Goal: Task Accomplishment & Management: Complete application form

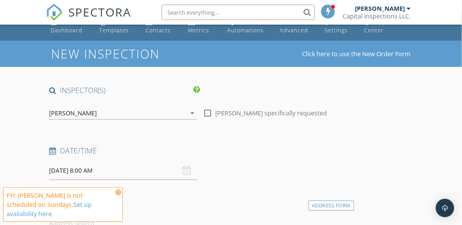
scroll to position [18, 0]
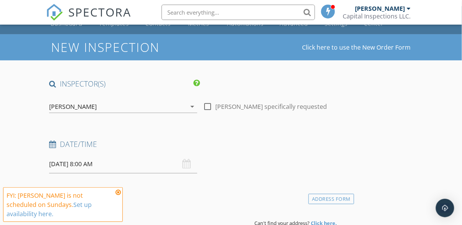
click at [117, 195] on icon at bounding box center [118, 192] width 5 height 6
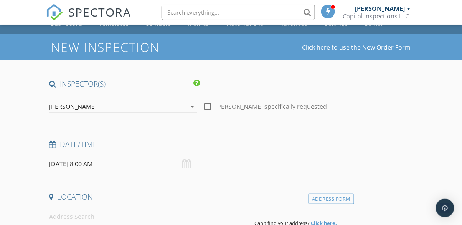
click at [64, 166] on input "09/28/2025 8:00 AM" at bounding box center [123, 163] width 148 height 19
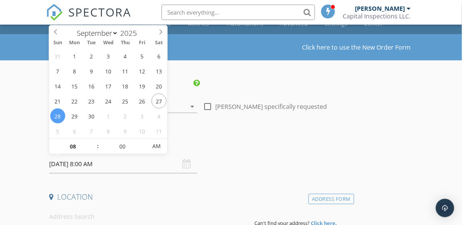
click at [157, 42] on span "Sat" at bounding box center [159, 42] width 17 height 5
click at [161, 32] on icon at bounding box center [160, 31] width 5 height 5
select select "9"
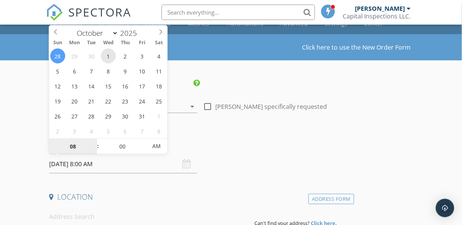
type input "[DATE] 8:00 AM"
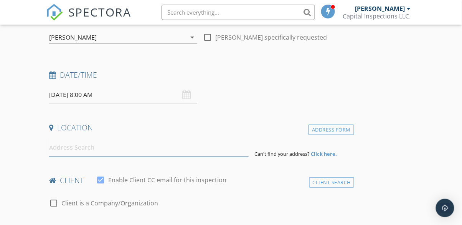
click at [55, 148] on input at bounding box center [148, 147] width 199 height 19
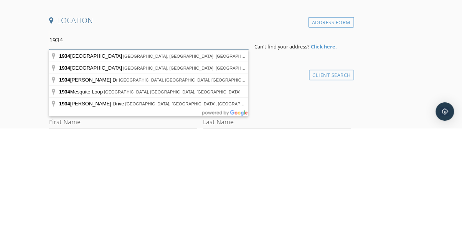
scroll to position [98, 0]
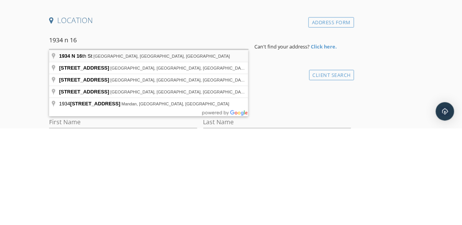
type input "1934 N 16th St, Bismarck, ND, USA"
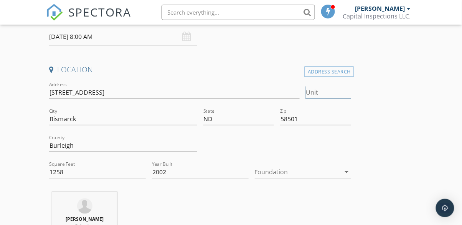
click at [345, 93] on input "Unit" at bounding box center [328, 92] width 45 height 13
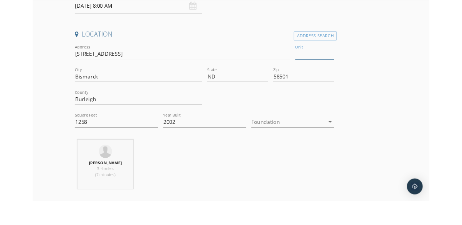
scroll to position [148, 0]
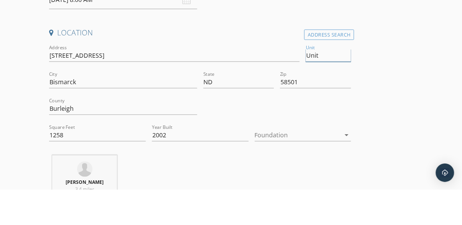
type input "Unit"
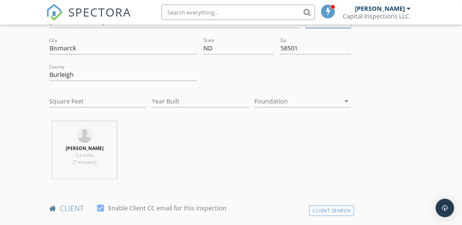
scroll to position [217, 0]
type input "Unit #2"
click at [167, 101] on input "Year Built" at bounding box center [200, 100] width 97 height 13
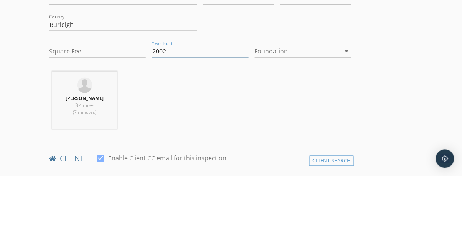
type input "2002"
click at [55, 103] on input "Square Feet" at bounding box center [97, 100] width 97 height 13
type input "1258"
click at [305, 105] on div at bounding box center [298, 100] width 86 height 12
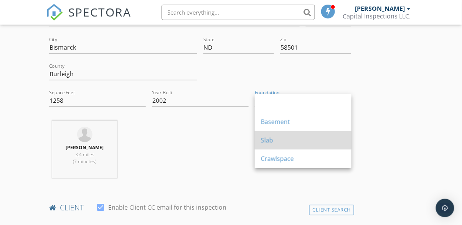
click at [295, 139] on div "Slab" at bounding box center [303, 140] width 85 height 9
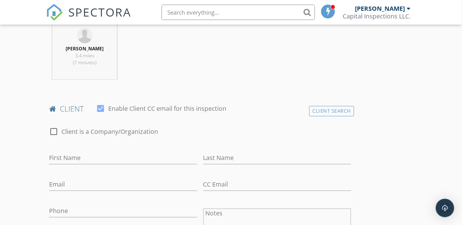
click at [97, 111] on div at bounding box center [100, 108] width 13 height 13
checkbox input "false"
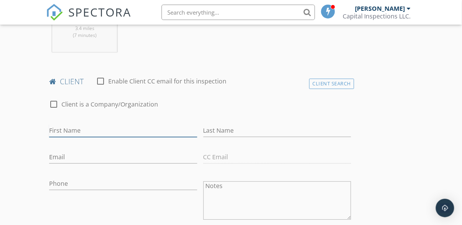
click at [58, 130] on input "First Name" at bounding box center [123, 130] width 148 height 13
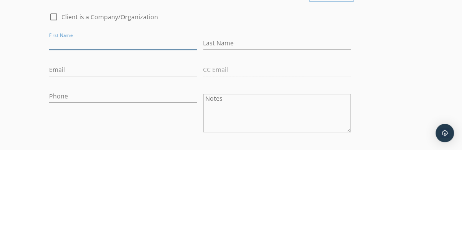
scroll to position [356, 0]
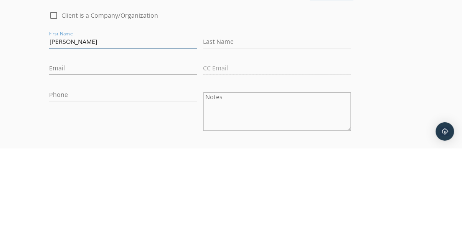
type input "[PERSON_NAME]"
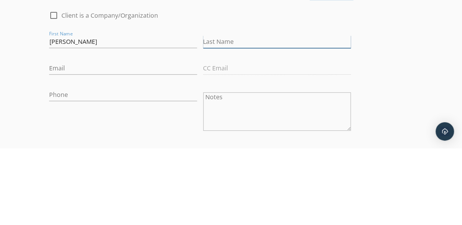
click at [322, 119] on input "Last Name" at bounding box center [278, 118] width 148 height 13
type input "[PERSON_NAME]"
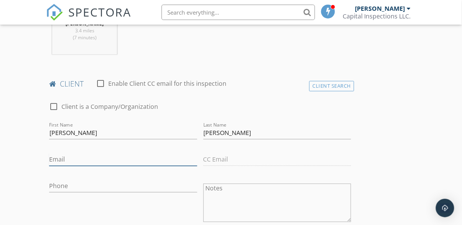
click at [58, 156] on input "Email" at bounding box center [123, 159] width 148 height 13
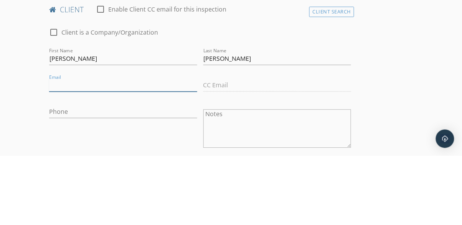
scroll to position [346, 0]
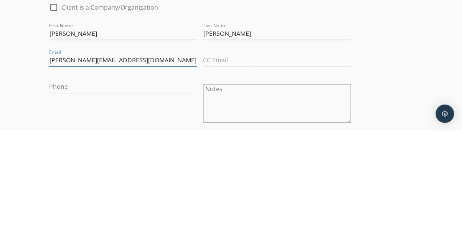
type input "Brusven@bektel.com"
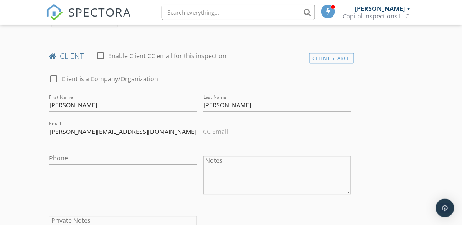
scroll to position [369, 0]
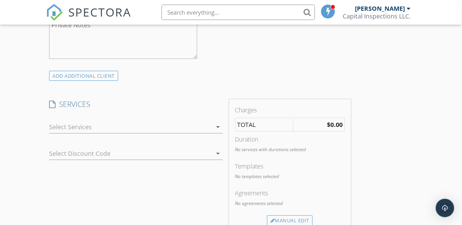
click at [55, 129] on div at bounding box center [130, 127] width 163 height 12
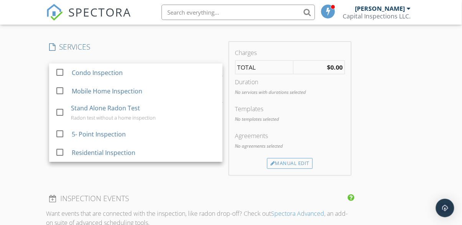
scroll to position [623, 0]
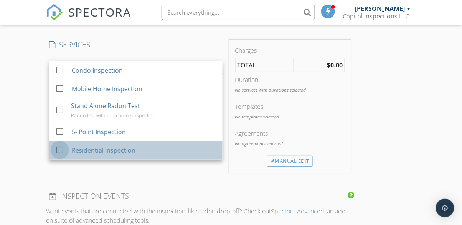
click at [57, 146] on div at bounding box center [59, 149] width 13 height 13
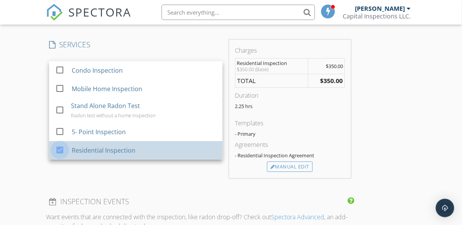
click at [28, 119] on div "New Inspection Click here to use the New Order Form INSPECTOR(S) check_box Dalt…" at bounding box center [231, 93] width 462 height 1328
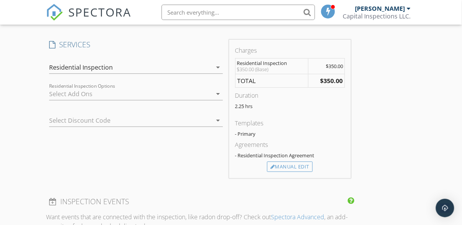
click at [63, 69] on div "Residential Inspection" at bounding box center [81, 67] width 64 height 7
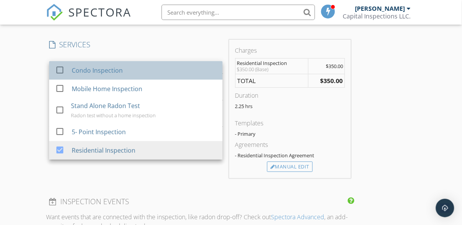
click at [61, 75] on div at bounding box center [61, 77] width 12 height 5
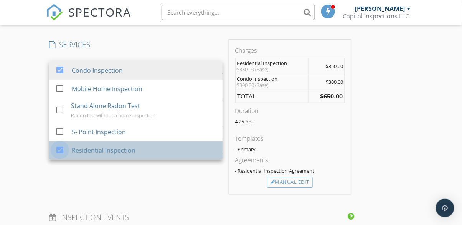
click at [58, 147] on div at bounding box center [59, 149] width 13 height 13
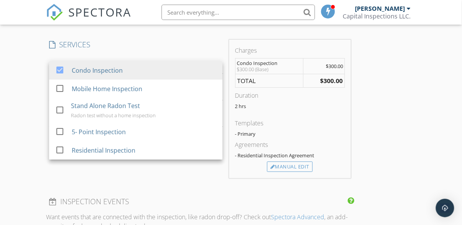
click at [373, 138] on div "INSPECTOR(S) check_box Dalton Sanders PRIMARY check_box_outline_blank Josh Eldr…" at bounding box center [231, 106] width 370 height 1265
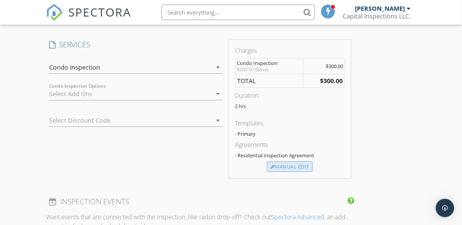
click at [290, 170] on div "Manual Edit" at bounding box center [290, 166] width 46 height 11
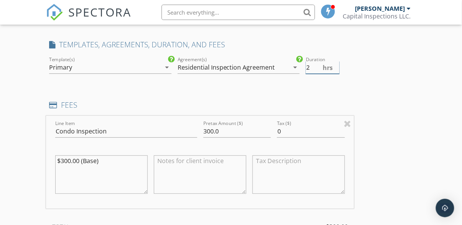
click at [313, 69] on input "2" at bounding box center [323, 67] width 34 height 13
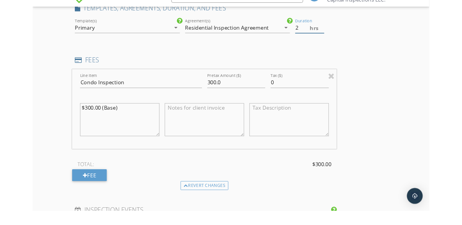
scroll to position [642, 0]
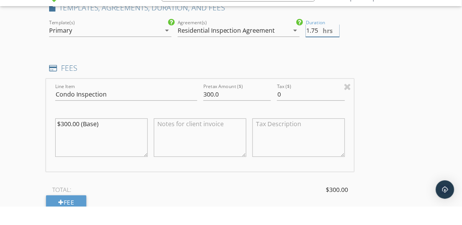
type input "1.75"
click at [396, 46] on div "INSPECTOR(S) check_box Dalton Sanders PRIMARY check_box_outline_blank Josh Eldr…" at bounding box center [231, 126] width 370 height 1343
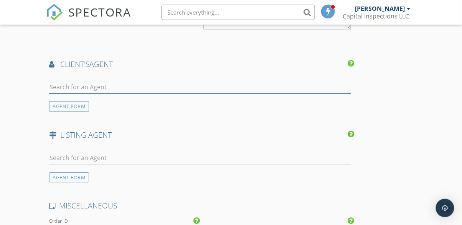
click at [59, 83] on input "text" at bounding box center [200, 87] width 302 height 13
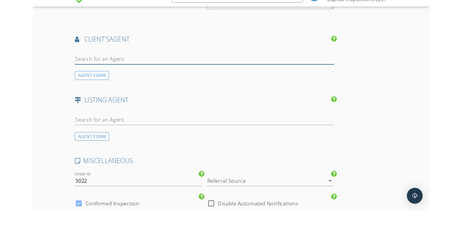
scroll to position [993, 0]
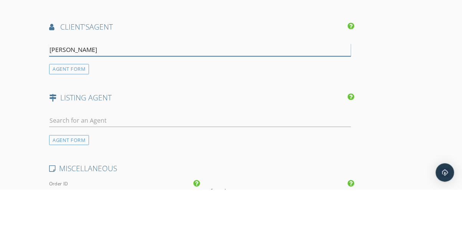
type input "[PERSON_NAME]"
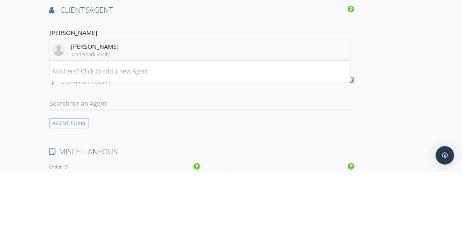
click at [63, 103] on img at bounding box center [59, 102] width 12 height 12
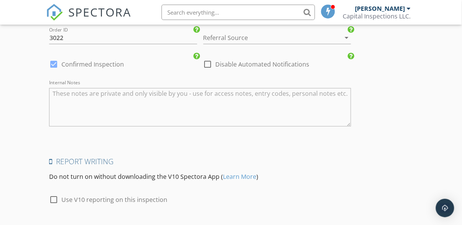
scroll to position [1371, 0]
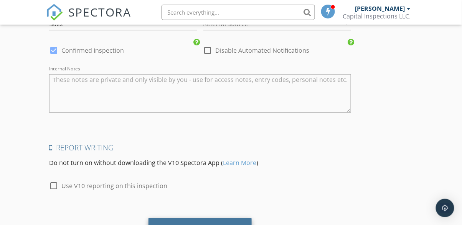
click at [244, 224] on div "Save Inspection" at bounding box center [200, 228] width 103 height 21
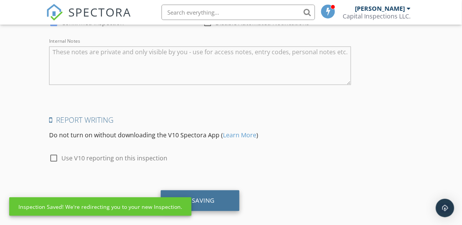
scroll to position [1405, 0]
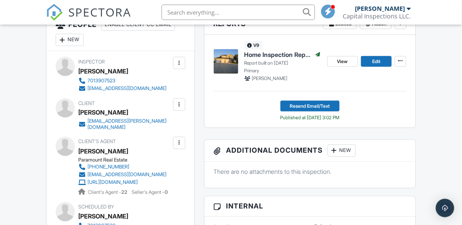
scroll to position [218, 0]
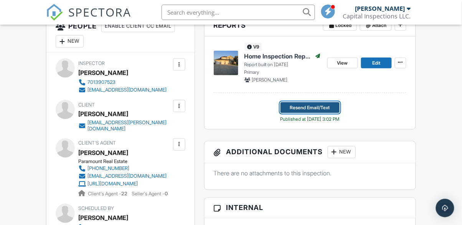
click at [333, 112] on button "Resend Email/Text" at bounding box center [310, 107] width 59 height 11
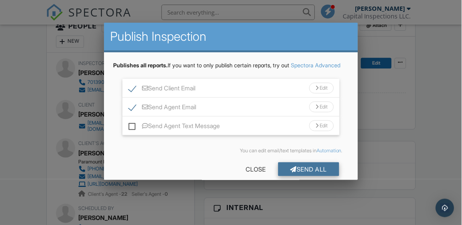
click at [320, 174] on div "Send All" at bounding box center [308, 169] width 61 height 14
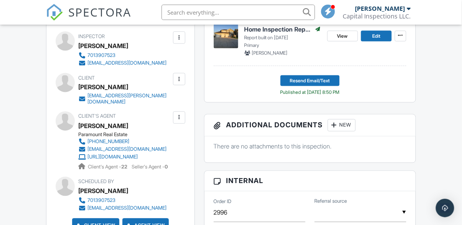
scroll to position [267, 0]
